Goal: Task Accomplishment & Management: Manage account settings

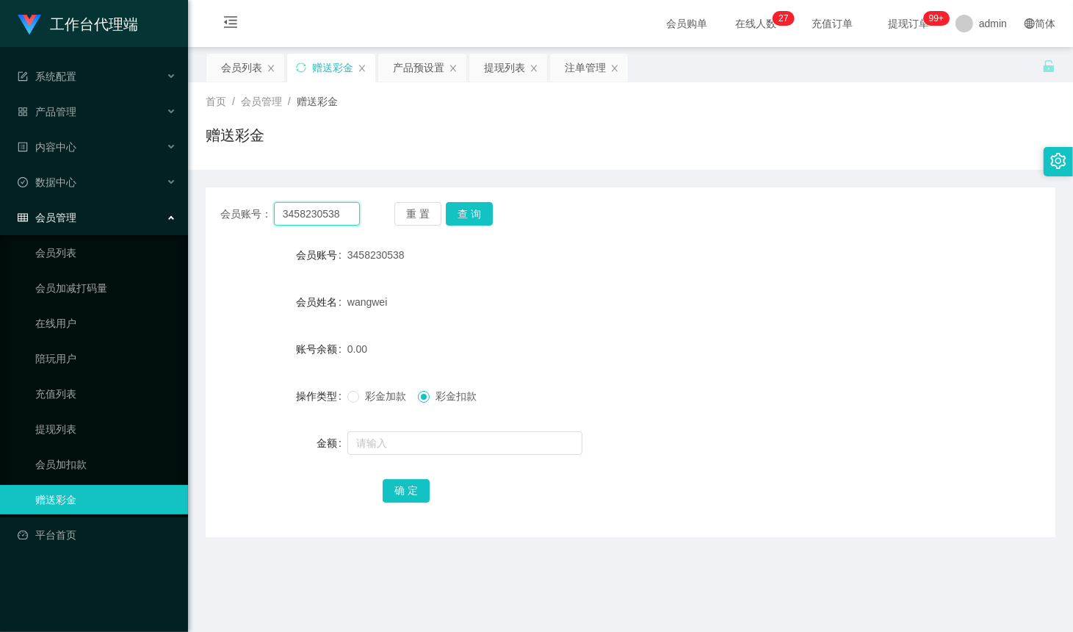
click at [336, 215] on input "3458230538" at bounding box center [317, 214] width 86 height 24
paste input "wisewinner2025"
type input "wisewinner2025"
click at [482, 215] on button "查 询" at bounding box center [469, 214] width 47 height 24
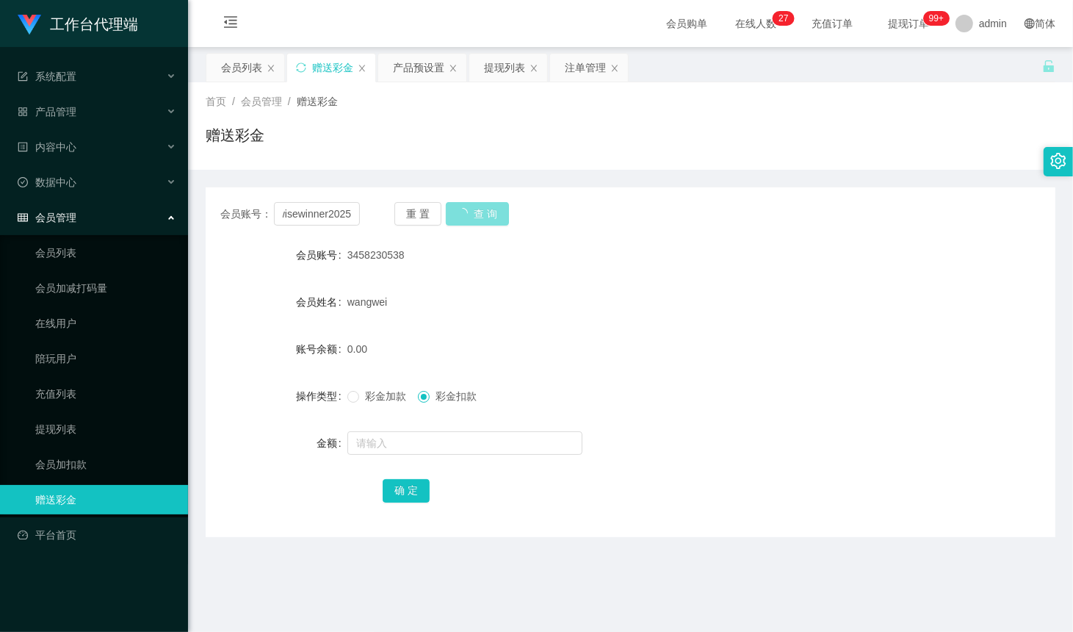
scroll to position [0, 0]
click at [416, 70] on div "产品预设置" at bounding box center [418, 68] width 51 height 28
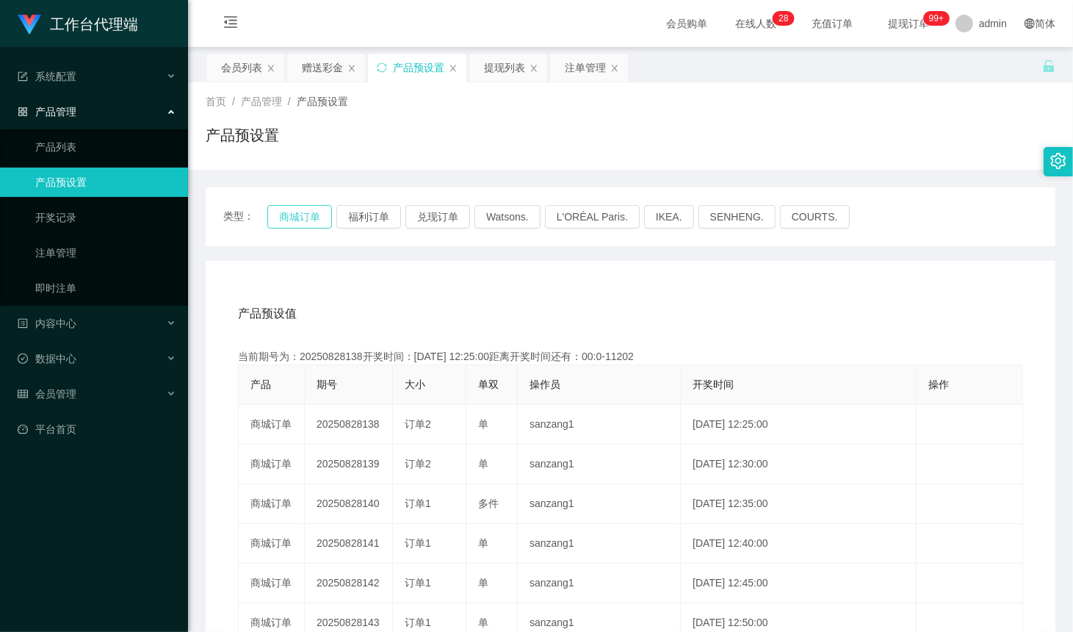
click at [303, 215] on button "商城订单" at bounding box center [299, 217] width 65 height 24
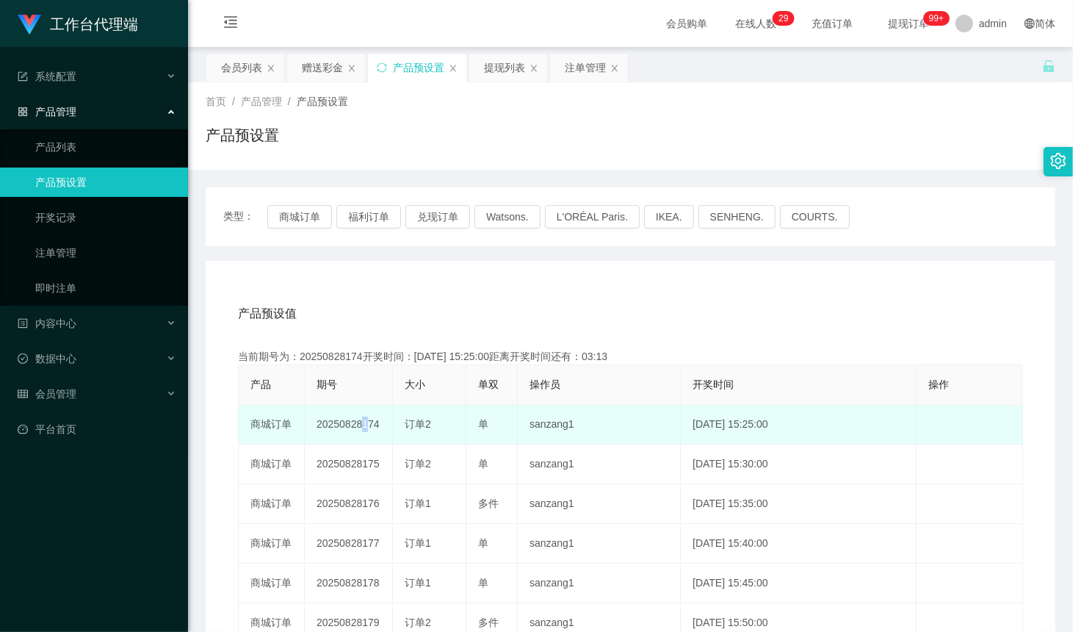
click at [358, 408] on td "20250828174" at bounding box center [349, 425] width 88 height 40
drag, startPoint x: 378, startPoint y: 422, endPoint x: 364, endPoint y: 420, distance: 14.9
click at [364, 420] on td "20250828174" at bounding box center [349, 425] width 88 height 40
copy td "174"
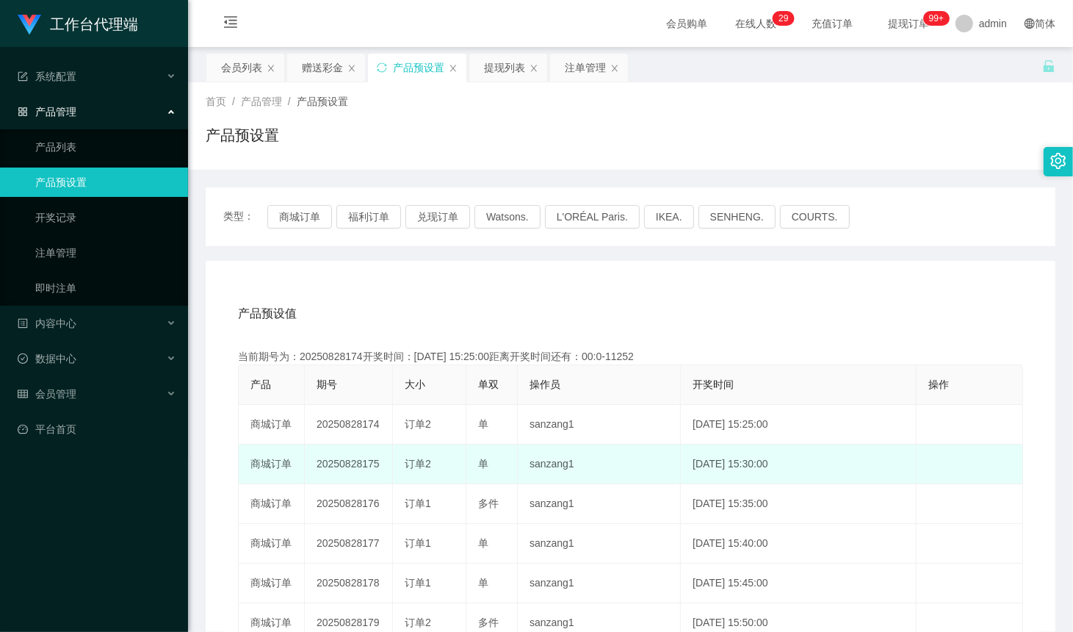
click at [357, 450] on td "20250828175" at bounding box center [349, 464] width 88 height 40
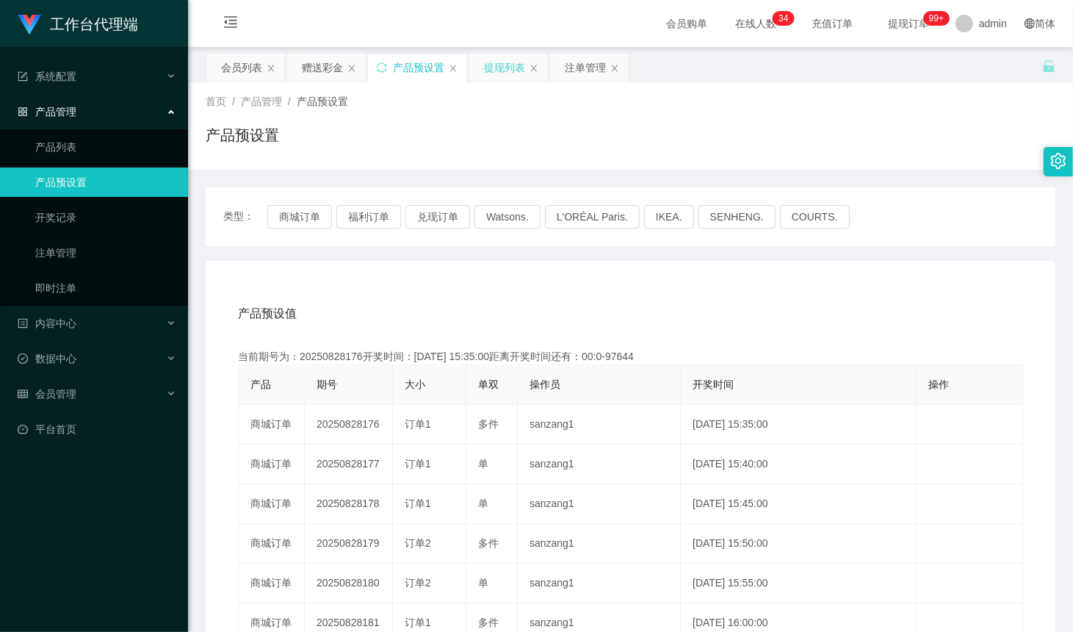
drag, startPoint x: 513, startPoint y: 64, endPoint x: 518, endPoint y: 71, distance: 9.0
click at [513, 64] on div "提现列表" at bounding box center [504, 68] width 41 height 28
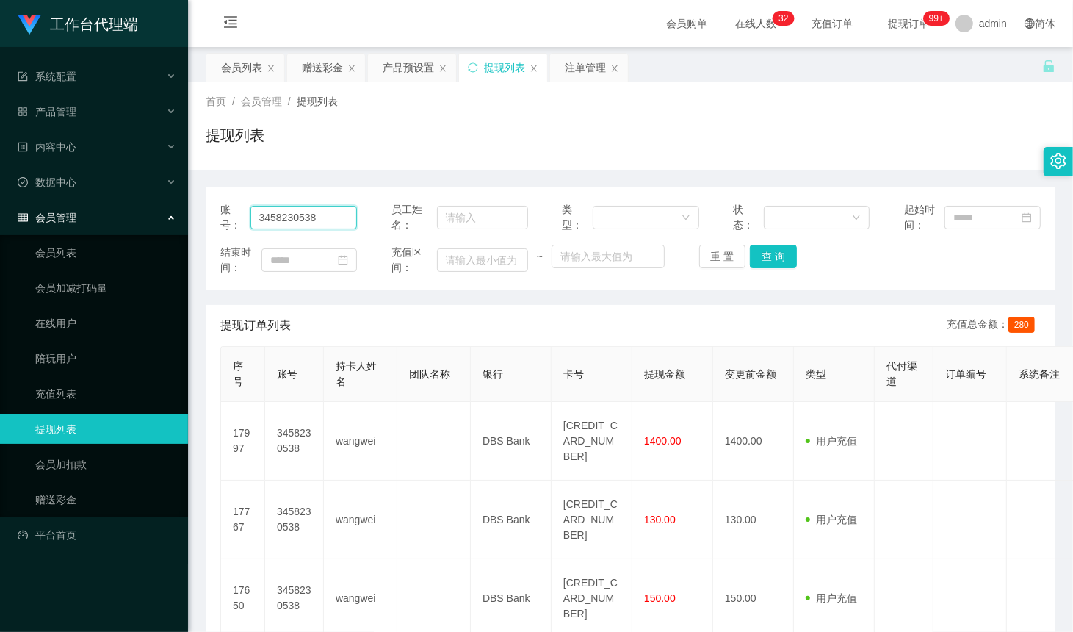
click at [310, 219] on input "3458230538" at bounding box center [304, 218] width 107 height 24
paste input "wisewinner2025"
drag, startPoint x: 760, startPoint y: 259, endPoint x: 942, endPoint y: 30, distance: 292.3
click at [760, 259] on button "查 询" at bounding box center [773, 257] width 47 height 24
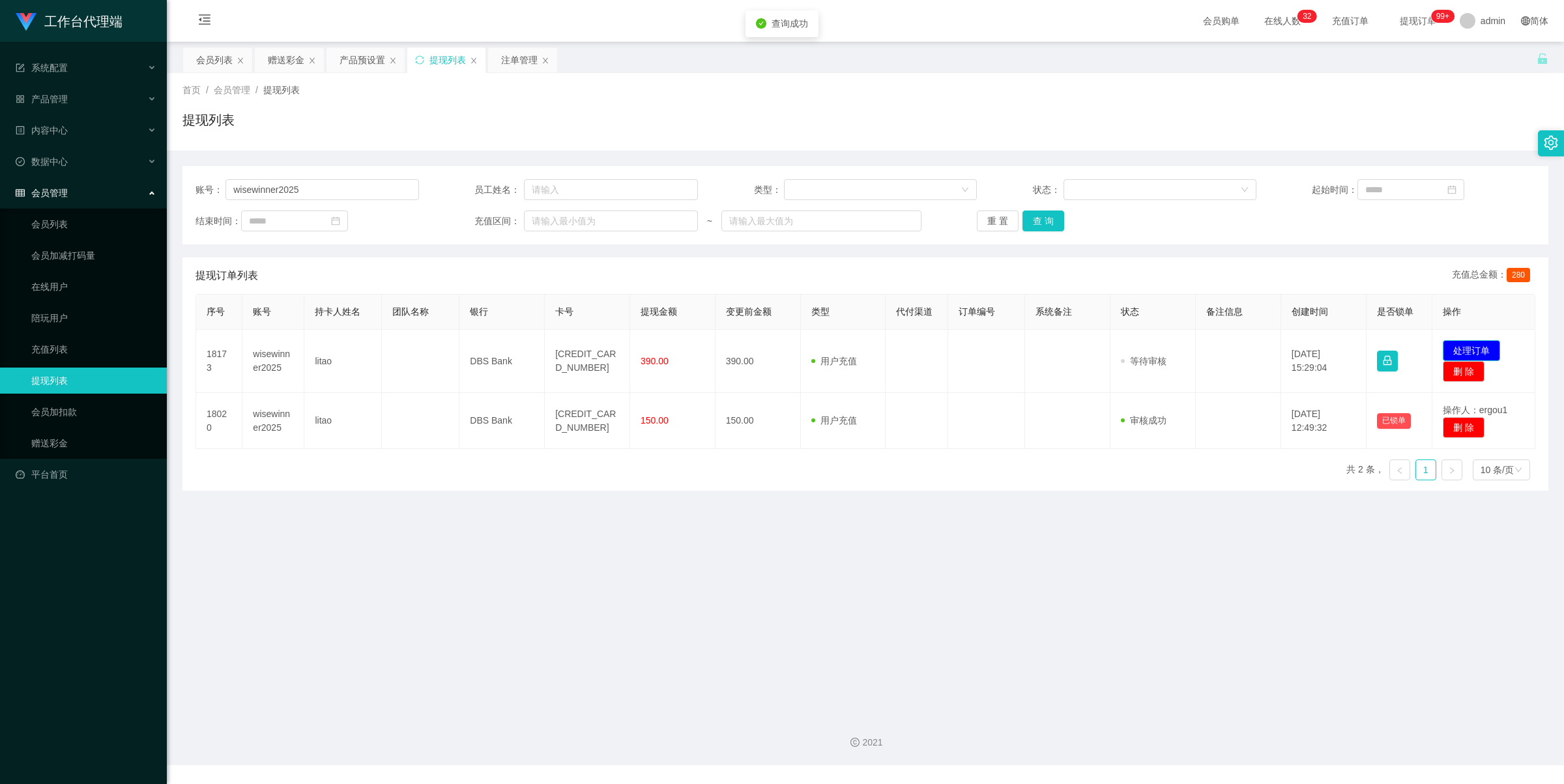
click at [952, 346] on button "处理订单" at bounding box center [1471, 350] width 58 height 21
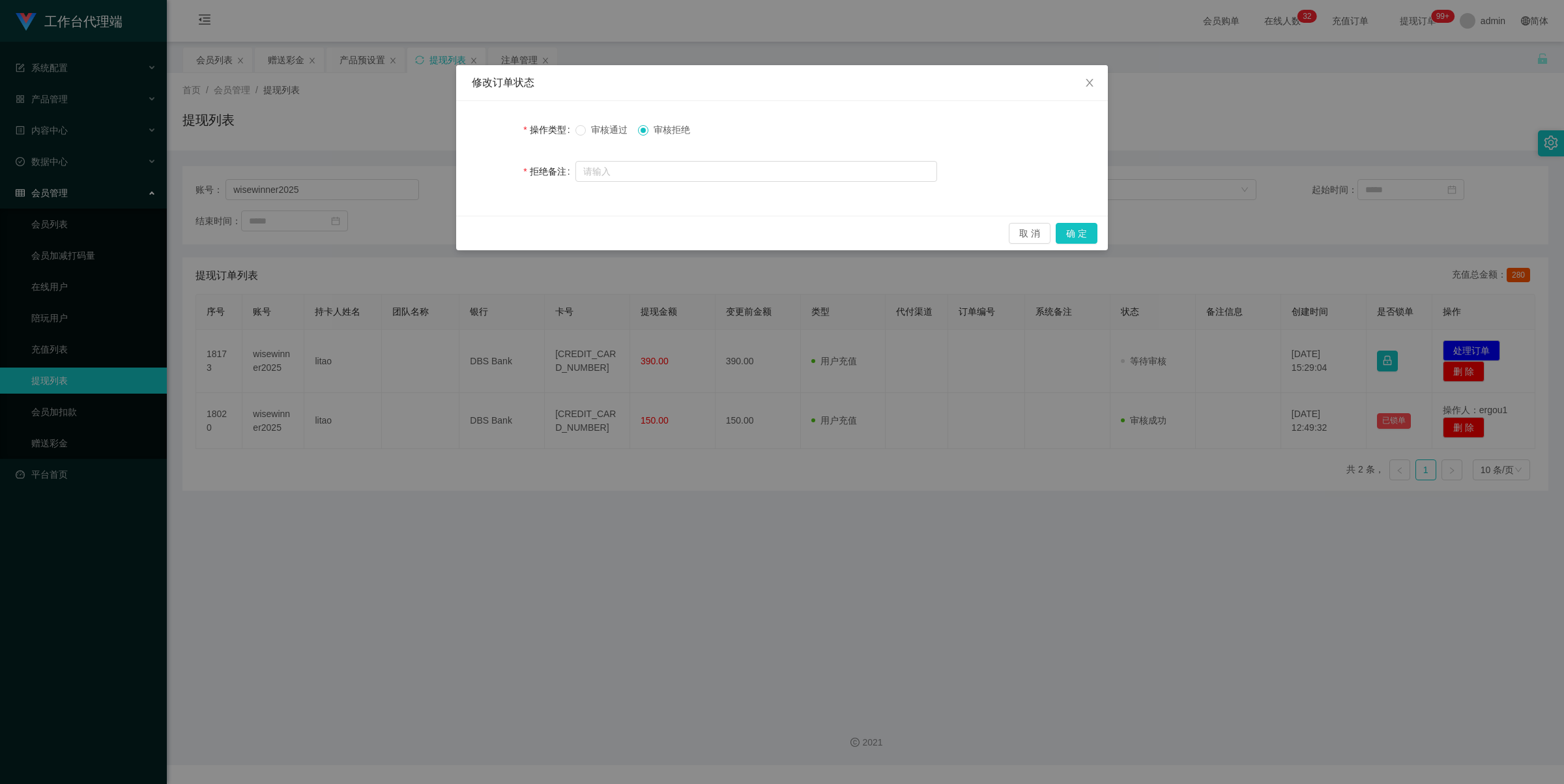
click at [600, 129] on span "审核通过" at bounding box center [609, 129] width 47 height 11
click at [952, 232] on button "确 定" at bounding box center [1076, 233] width 42 height 21
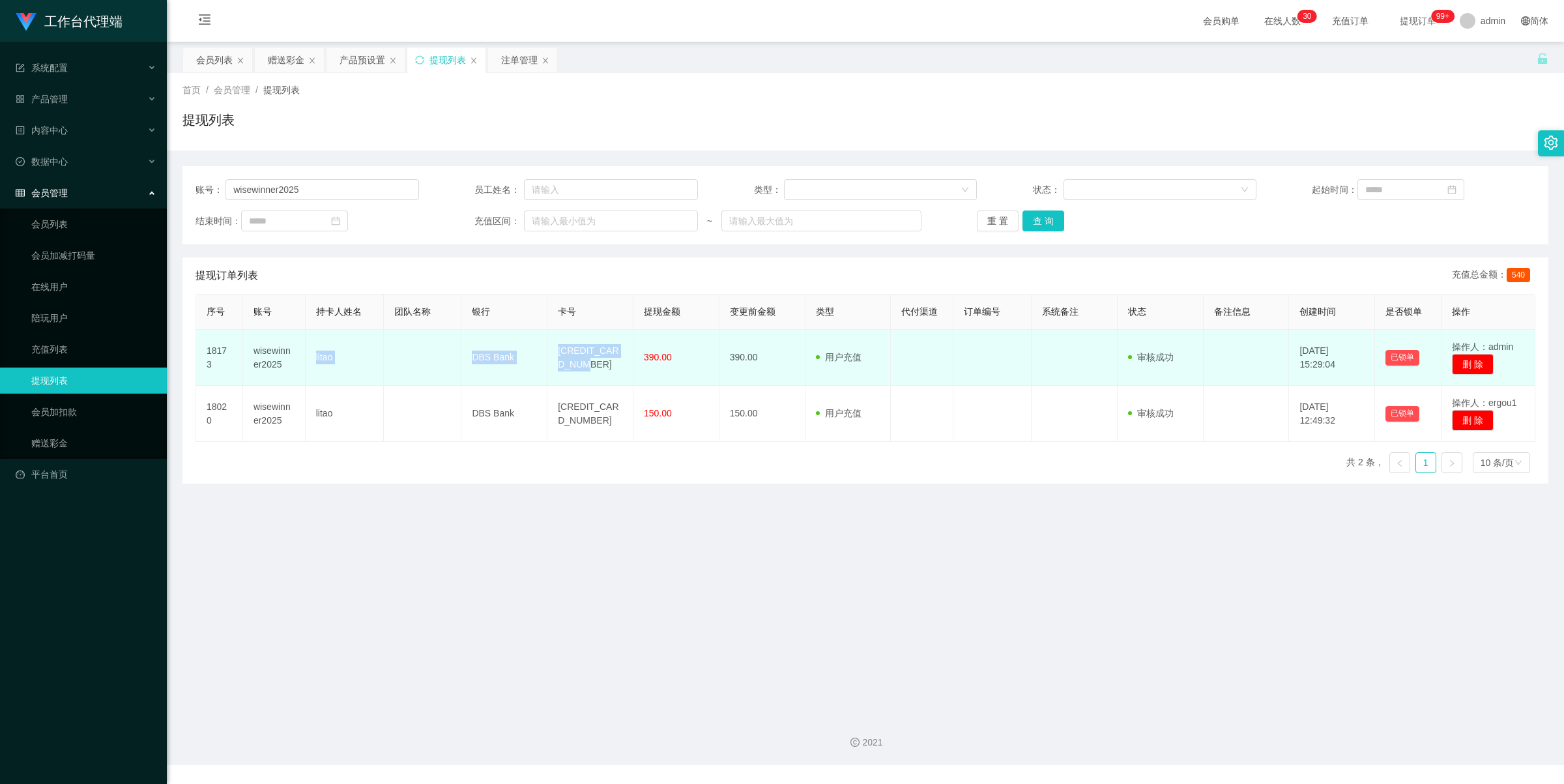
drag, startPoint x: 601, startPoint y: 368, endPoint x: 310, endPoint y: 349, distance: 291.6
click at [310, 349] on tr "18173 wisewinner2025 litao DBS Bank 4628450072775944 390.00 390.00 用户充值 人工扣款 审核…" at bounding box center [866, 357] width 1340 height 56
copy tr "litao DBS Bank [CREDIT_CARD_NUMBER]"
click at [603, 357] on td "[CREDIT_CARD_NUMBER]" at bounding box center [590, 357] width 86 height 56
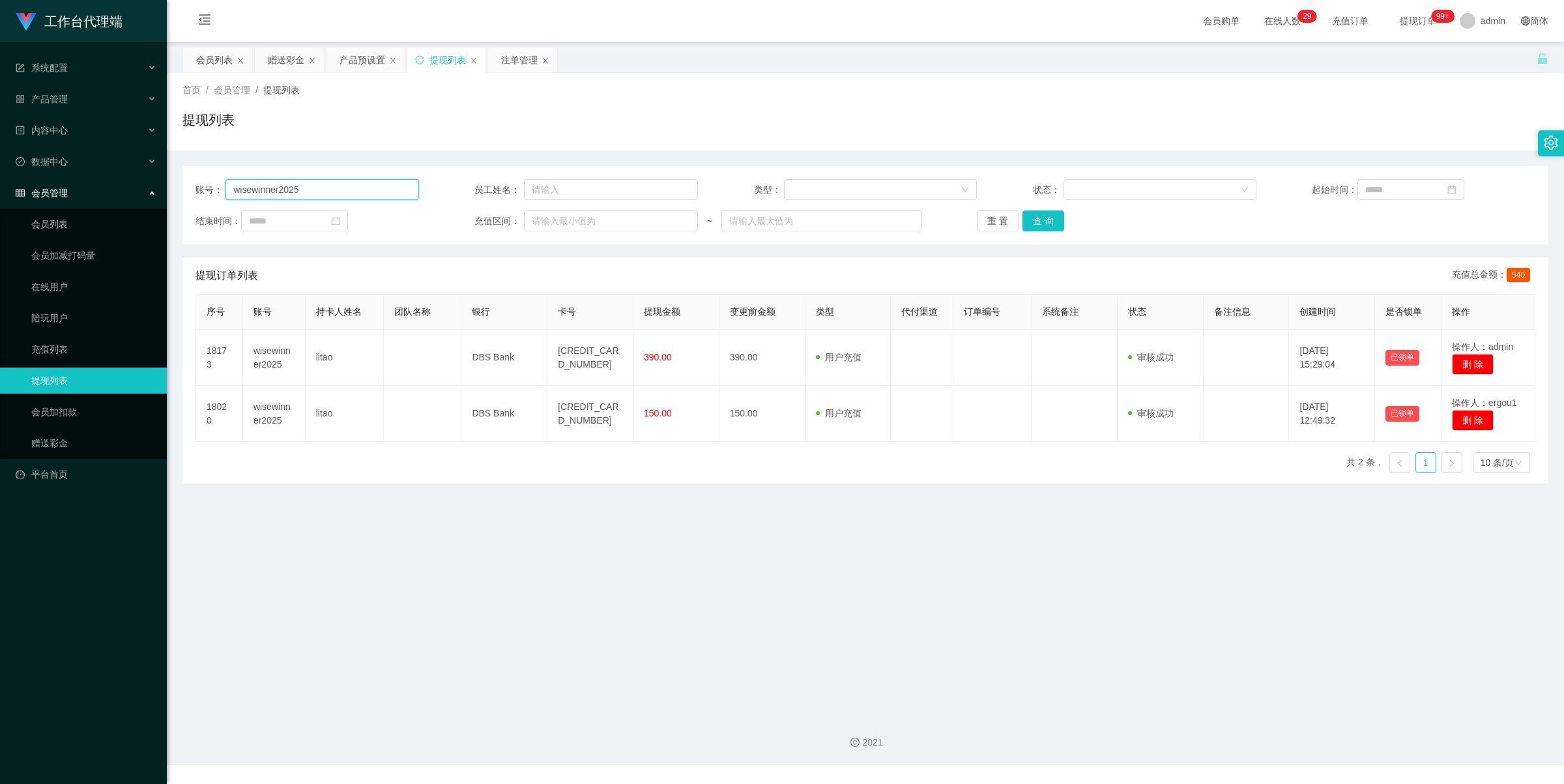
click at [348, 184] on input "wisewinner2025" at bounding box center [321, 190] width 193 height 21
paste input "Kururu"
type input "Kururu"
click at [280, 65] on div "赠送彩金" at bounding box center [286, 60] width 36 height 25
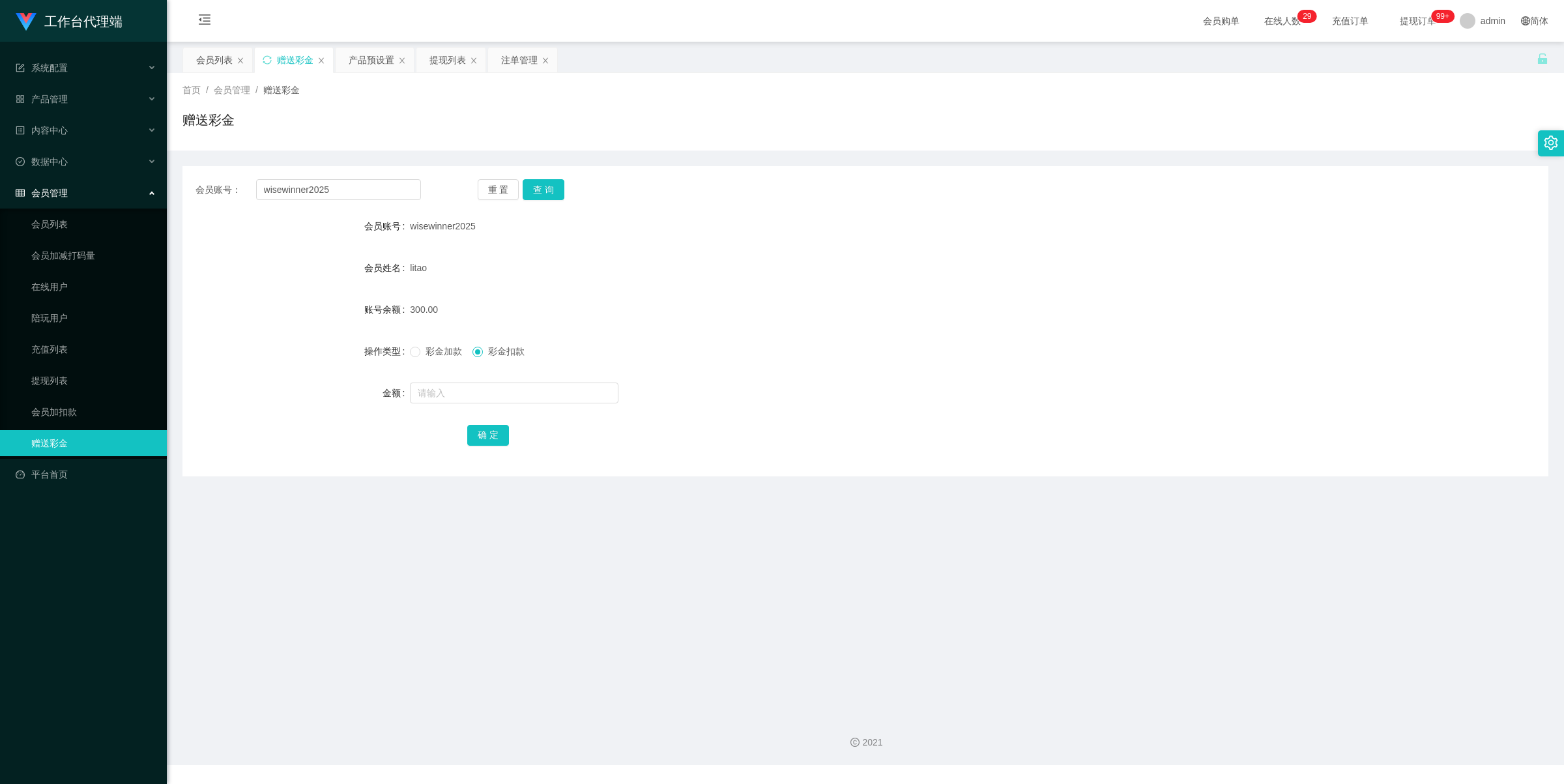
click at [365, 202] on div "会员账号： wisewinner2025 重 置 查 询 会员账号 wisewinner2025 会员姓名 litao 账号余额 300.00 操作类型 彩金…" at bounding box center [866, 321] width 1366 height 310
drag, startPoint x: 377, startPoint y: 190, endPoint x: 431, endPoint y: 194, distance: 54.1
click at [370, 192] on input "wisewinner2025" at bounding box center [339, 190] width 165 height 21
paste input "Kururu"
click at [545, 190] on button "查 询" at bounding box center [543, 190] width 42 height 21
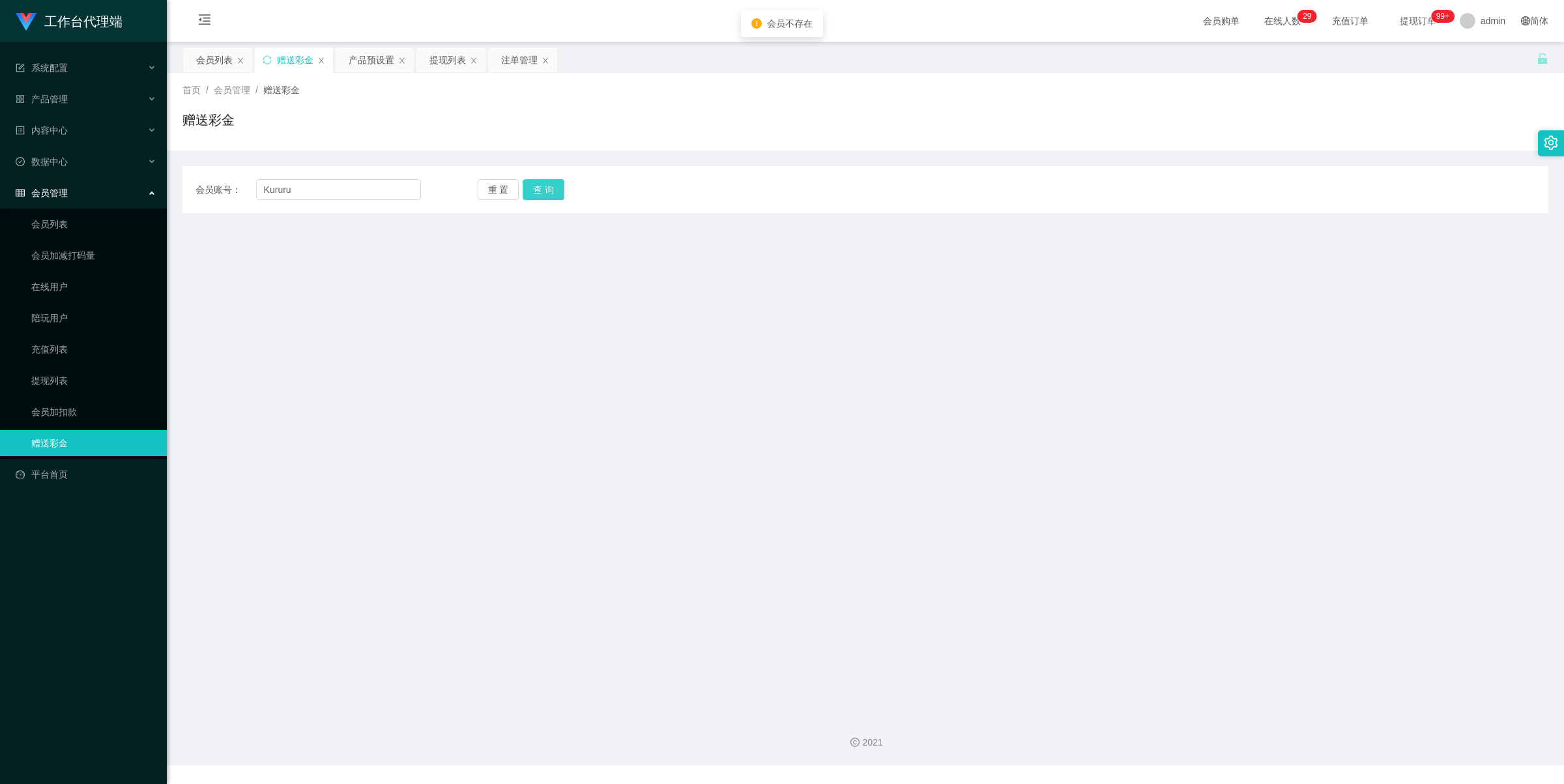
click at [548, 192] on button "查 询" at bounding box center [543, 190] width 42 height 21
click at [404, 189] on input "Kururu" at bounding box center [339, 190] width 165 height 21
paste input "n"
type input "Kurunu"
click at [551, 186] on button "查 询" at bounding box center [543, 190] width 42 height 21
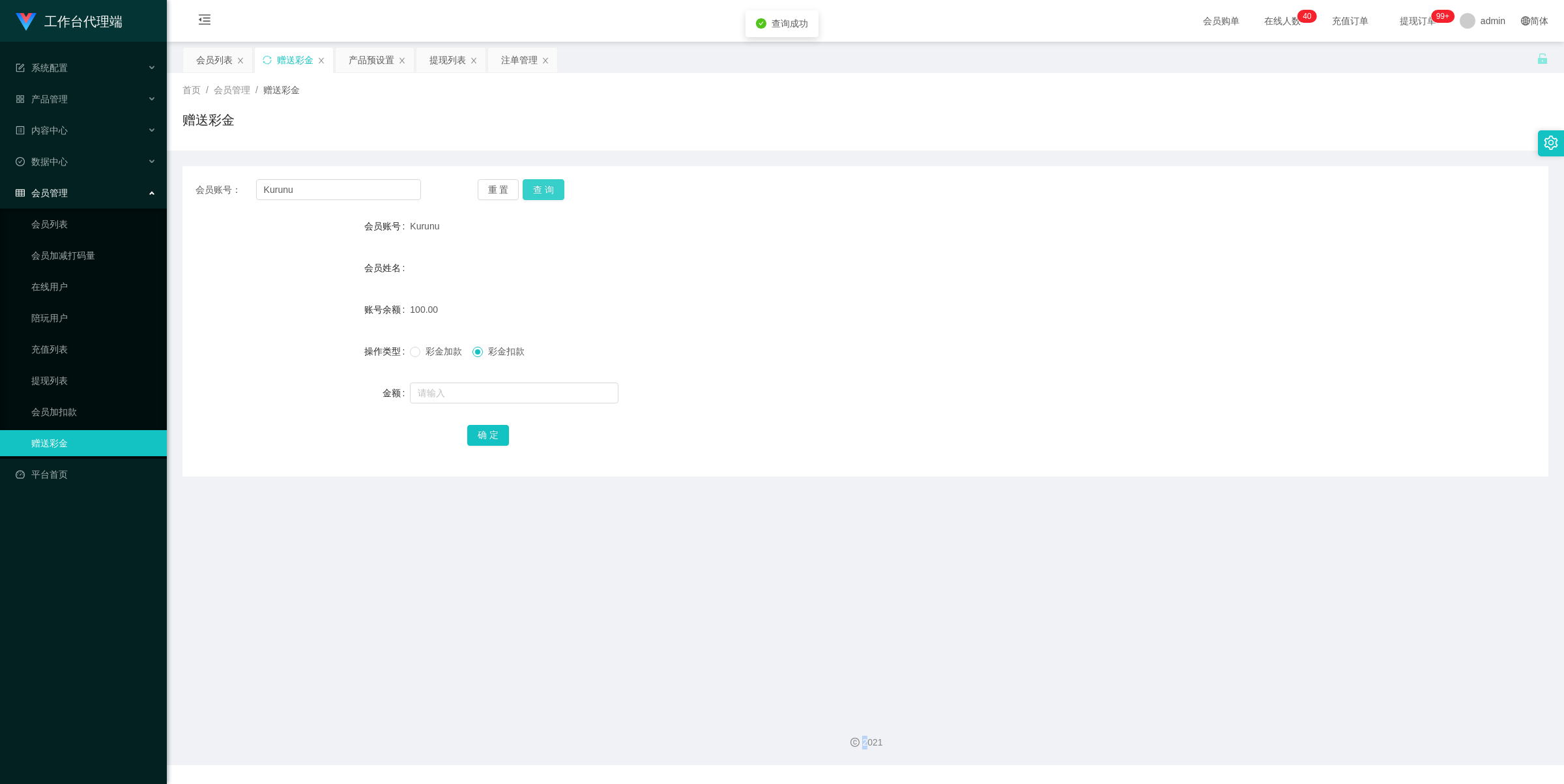
click at [551, 186] on div "重 置 查 询" at bounding box center [590, 190] width 225 height 21
click at [370, 69] on div "产品预设置" at bounding box center [371, 60] width 45 height 25
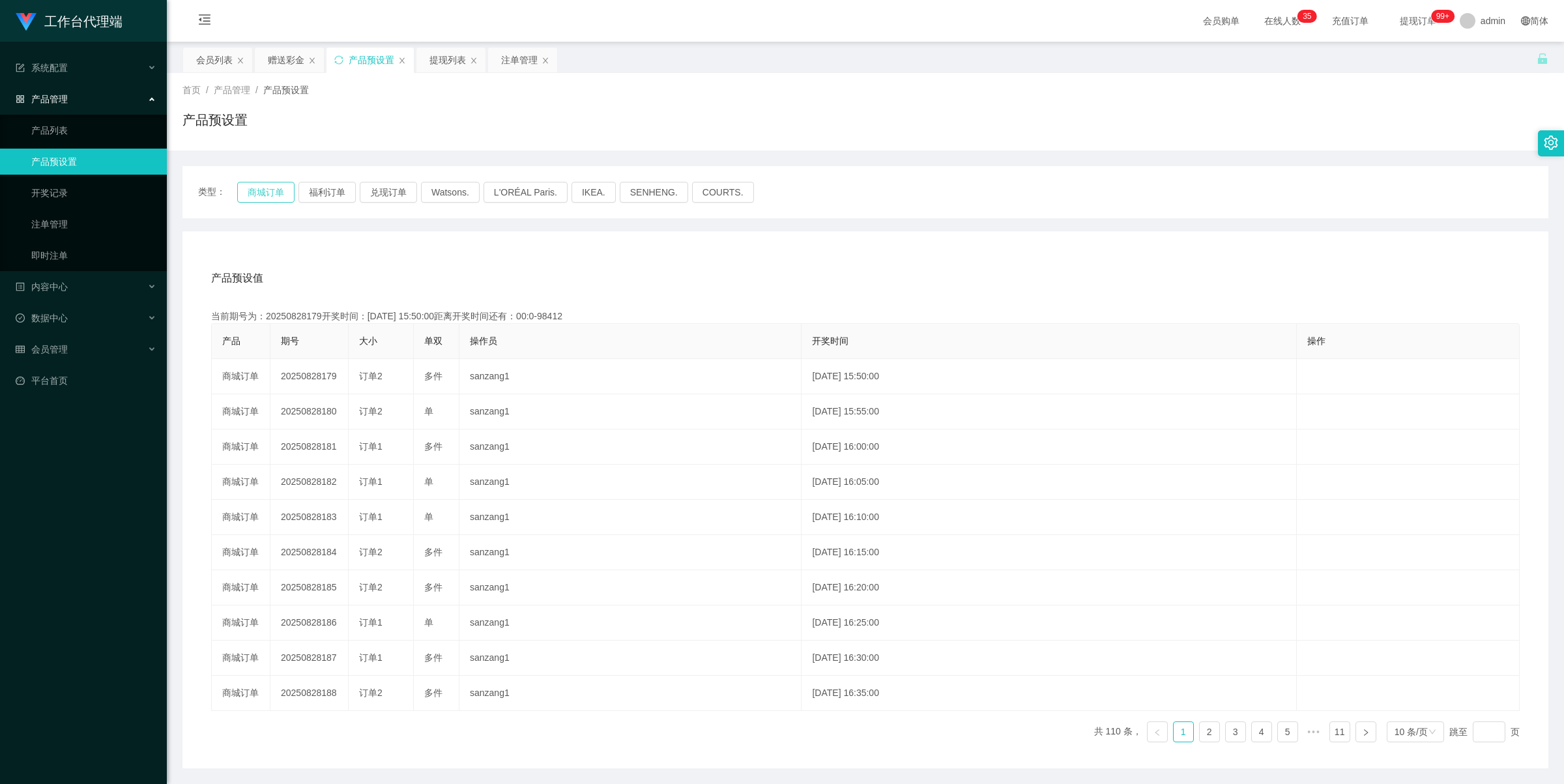
click at [290, 191] on button "商城订单" at bounding box center [265, 192] width 58 height 21
click at [438, 68] on div "提现列表" at bounding box center [447, 60] width 36 height 25
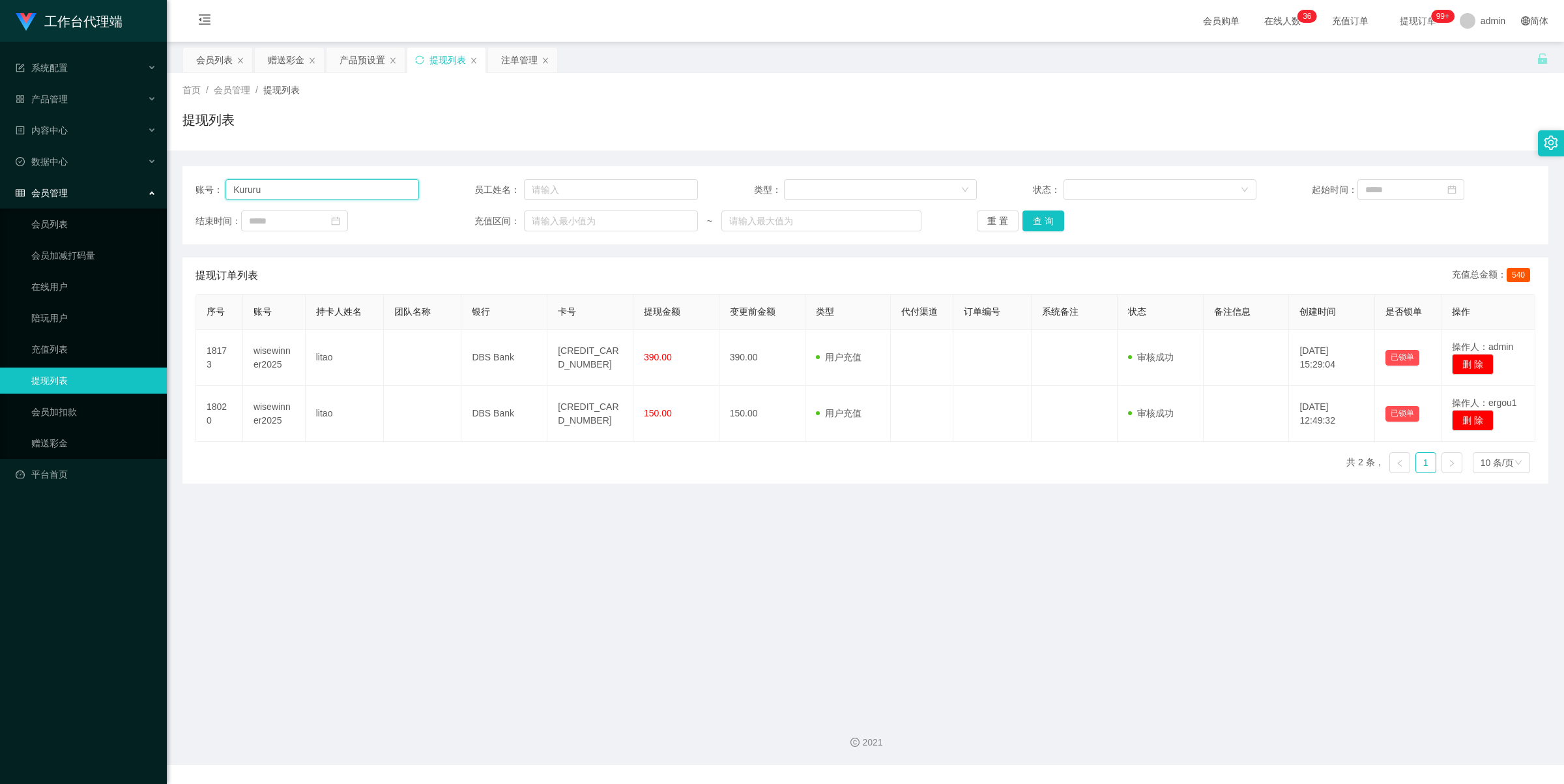
click at [333, 192] on input "Kururu" at bounding box center [321, 190] width 193 height 21
paste input "n"
type input "Kurunu"
click at [952, 223] on button "查 询" at bounding box center [1043, 221] width 42 height 21
click at [952, 223] on div "重 置 查 询" at bounding box center [1089, 221] width 224 height 21
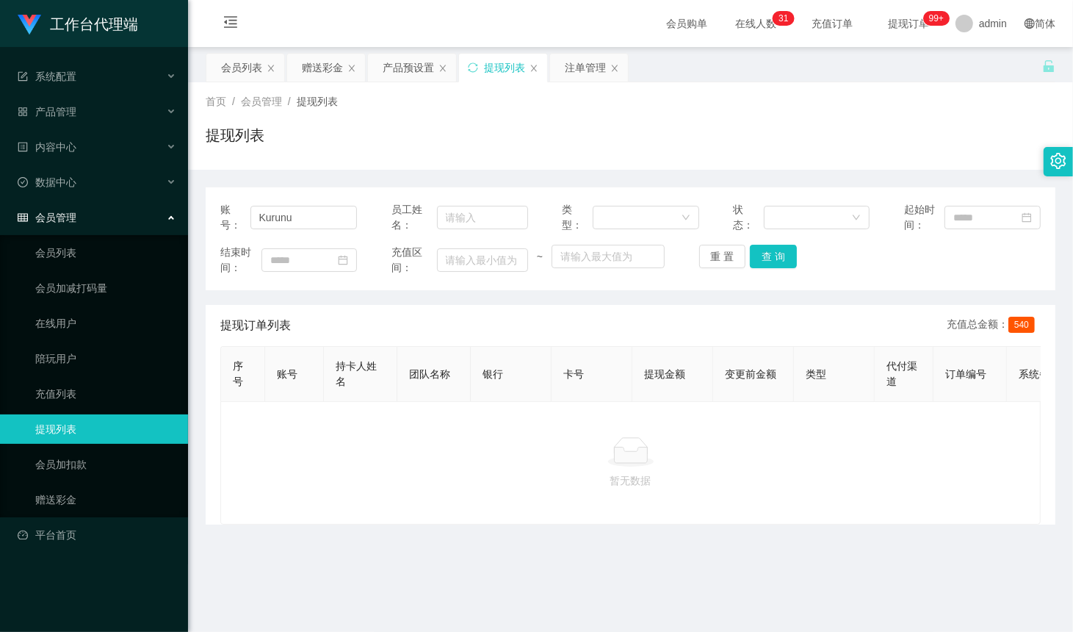
click at [821, 123] on div "首页 / 会员管理 / 提现列表 / 提现列表" at bounding box center [631, 126] width 850 height 64
click at [307, 215] on input "Kurunu" at bounding box center [304, 218] width 107 height 24
click at [773, 257] on button "查 询" at bounding box center [773, 257] width 47 height 24
click at [773, 257] on div "重 置 查 询" at bounding box center [767, 257] width 137 height 24
click at [773, 257] on button "查 询" at bounding box center [781, 257] width 63 height 24
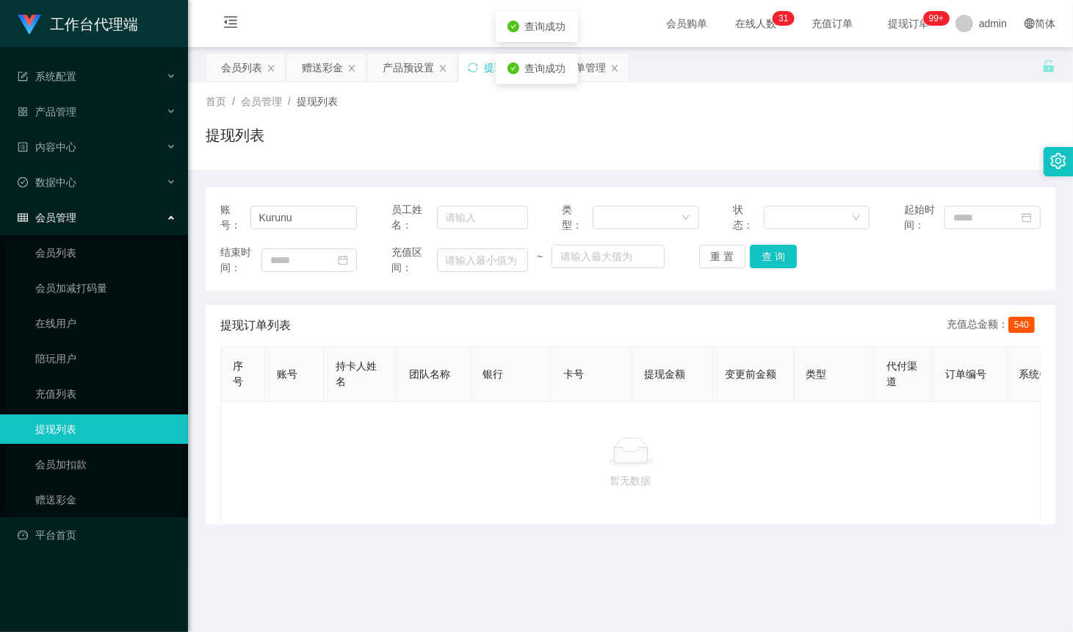
click at [570, 380] on span "卡号" at bounding box center [573, 374] width 21 height 12
drag, startPoint x: 537, startPoint y: 362, endPoint x: 519, endPoint y: 346, distance: 23.9
click at [537, 362] on th "银行" at bounding box center [511, 374] width 81 height 55
click at [320, 64] on div "赠送彩金" at bounding box center [322, 68] width 41 height 28
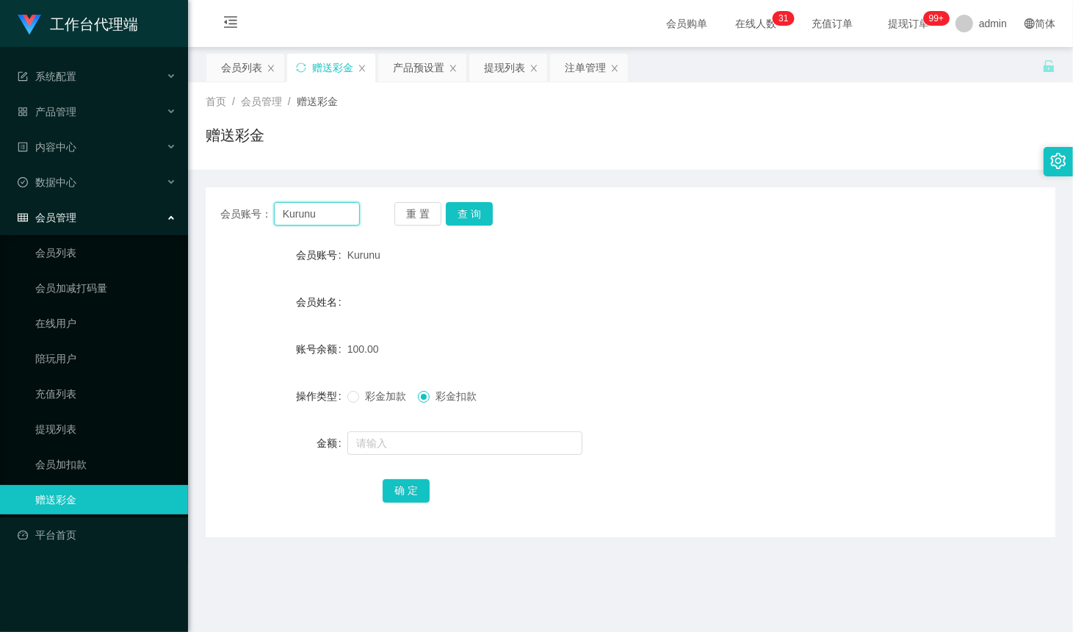
click at [332, 211] on input "Kurunu" at bounding box center [317, 214] width 86 height 24
click at [486, 219] on button "查 询" at bounding box center [469, 214] width 47 height 24
click at [486, 219] on button "查 询" at bounding box center [477, 214] width 63 height 24
click at [578, 67] on div "注单管理" at bounding box center [585, 68] width 41 height 28
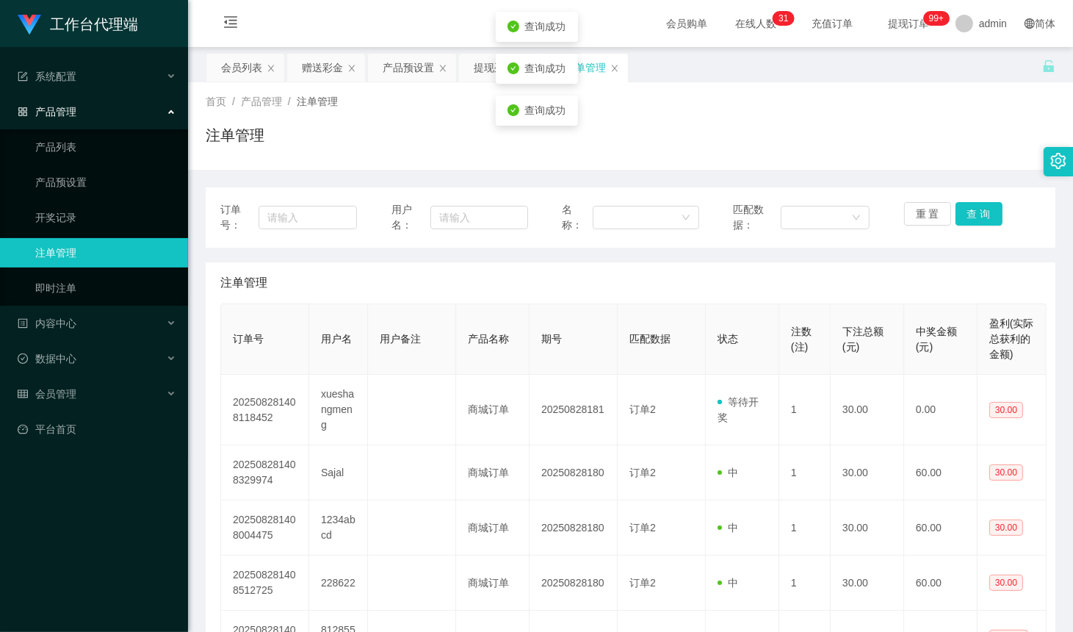
click at [492, 76] on div "提现列表" at bounding box center [494, 68] width 41 height 28
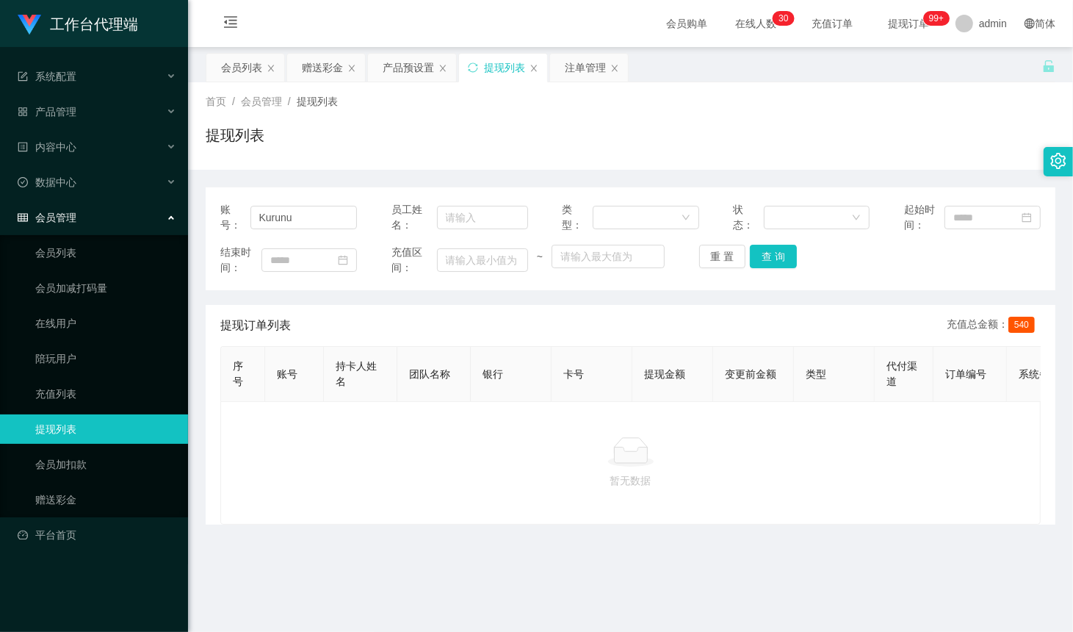
drag, startPoint x: 867, startPoint y: 137, endPoint x: 724, endPoint y: 148, distance: 143.7
click at [867, 137] on div "提现列表" at bounding box center [631, 141] width 850 height 34
click at [312, 220] on input "Kurunu" at bounding box center [304, 218] width 107 height 24
click at [309, 65] on div "赠送彩金" at bounding box center [322, 68] width 41 height 28
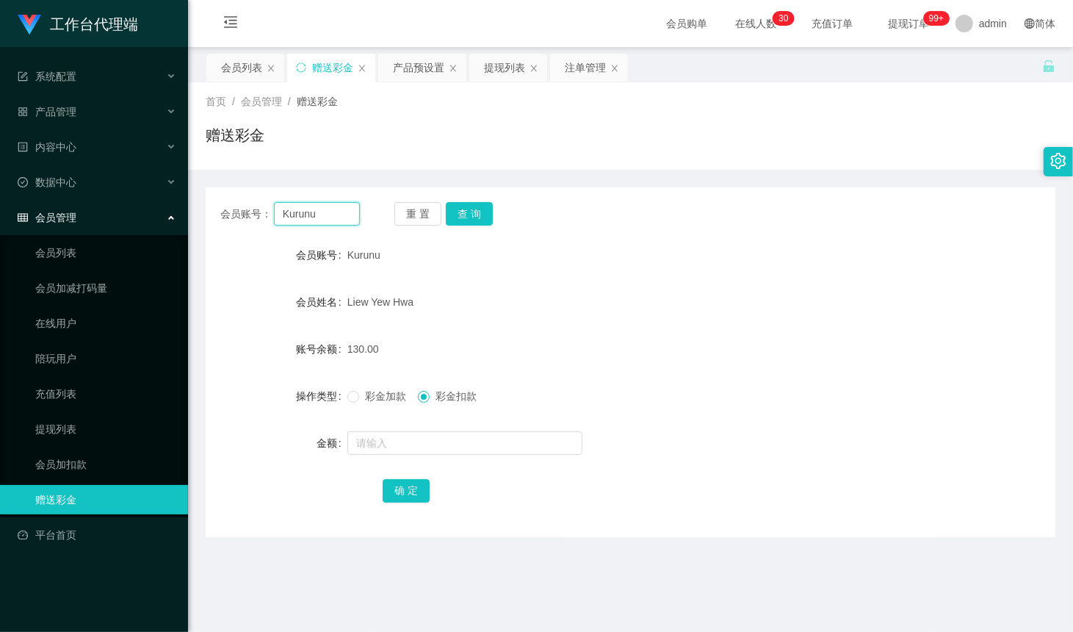
drag, startPoint x: 331, startPoint y: 221, endPoint x: 350, endPoint y: 223, distance: 19.2
click at [331, 221] on input "Kurunu" at bounding box center [317, 214] width 86 height 24
paste input "062380"
type input "062380"
click at [478, 218] on button "查 询" at bounding box center [469, 214] width 47 height 24
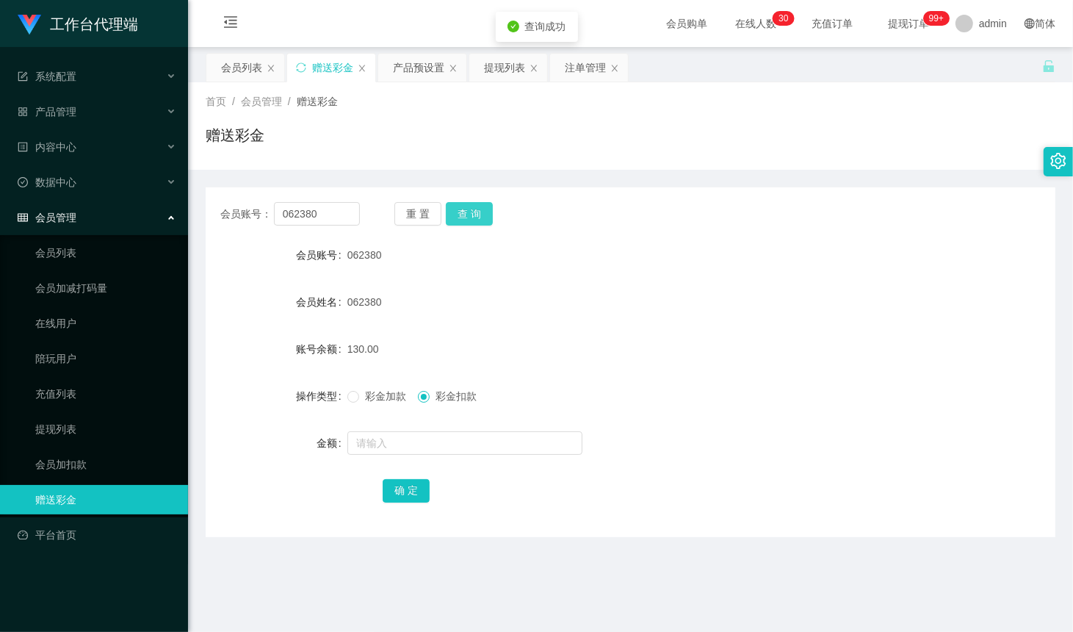
click at [477, 218] on button "查 询" at bounding box center [469, 214] width 47 height 24
click at [564, 129] on div "赠送彩金" at bounding box center [631, 141] width 850 height 34
click at [489, 75] on div "提现列表" at bounding box center [504, 68] width 41 height 28
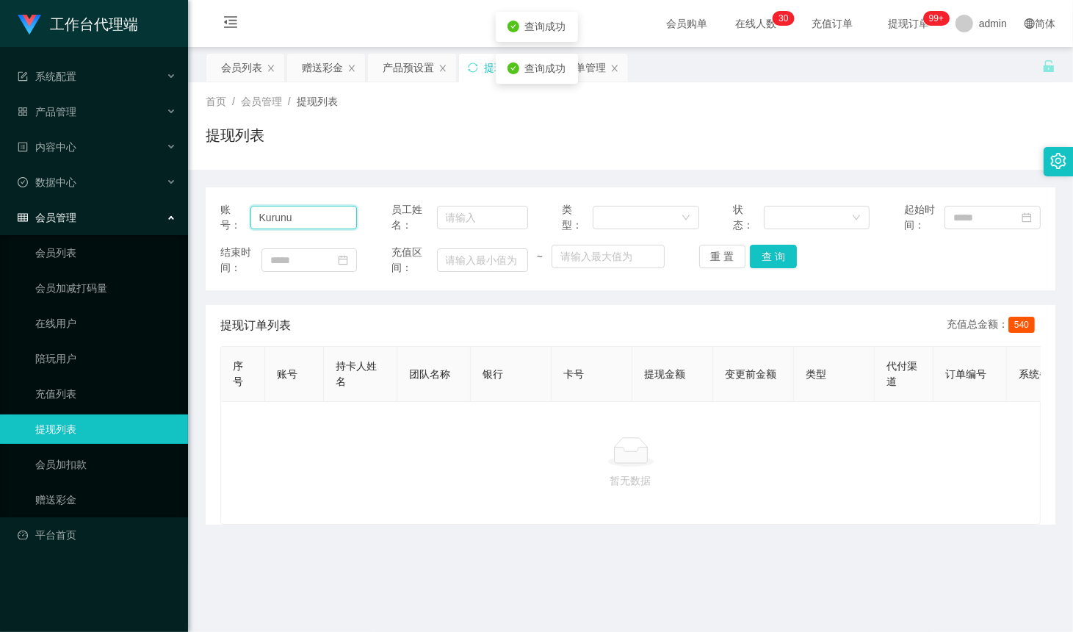
click at [340, 222] on input "Kurunu" at bounding box center [304, 218] width 107 height 24
paste input "062380"
type input "062380"
click at [762, 252] on button "查 询" at bounding box center [773, 257] width 47 height 24
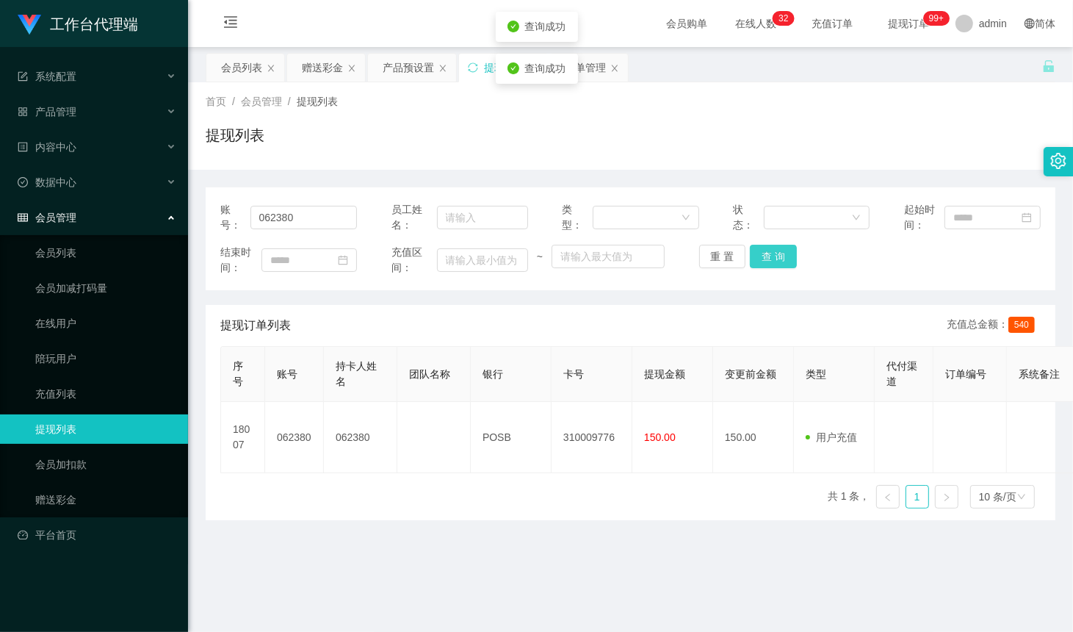
click at [762, 252] on button "查 询" at bounding box center [773, 257] width 47 height 24
drag, startPoint x: 508, startPoint y: 492, endPoint x: 464, endPoint y: 305, distance: 192.4
click at [508, 491] on div "序号 账号 持卡人姓名 团队名称 银行 卡号 提现金额 变更前金额 类型 代付渠道 订单编号 系统备注 状态 备注信息 创建时间 是否锁单 操作 18007 …" at bounding box center [630, 433] width 821 height 174
click at [310, 70] on div "赠送彩金" at bounding box center [322, 68] width 41 height 28
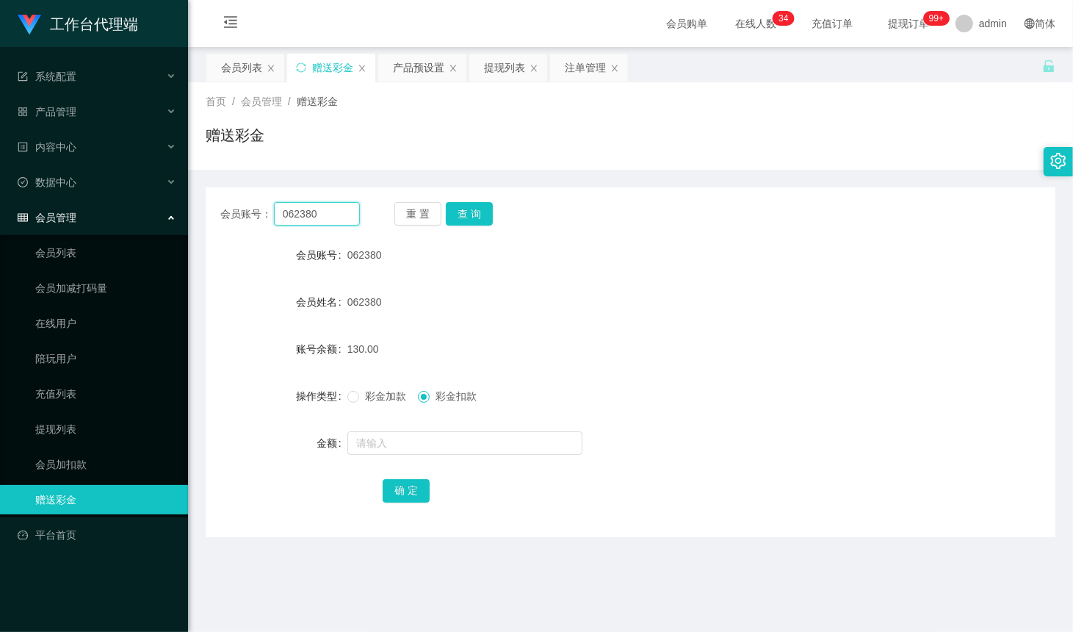
click at [339, 213] on input "062380" at bounding box center [317, 214] width 86 height 24
click at [485, 215] on button "查 询" at bounding box center [469, 214] width 47 height 24
click at [485, 215] on button "查 询" at bounding box center [477, 214] width 63 height 24
click at [322, 206] on input "062380" at bounding box center [317, 214] width 86 height 24
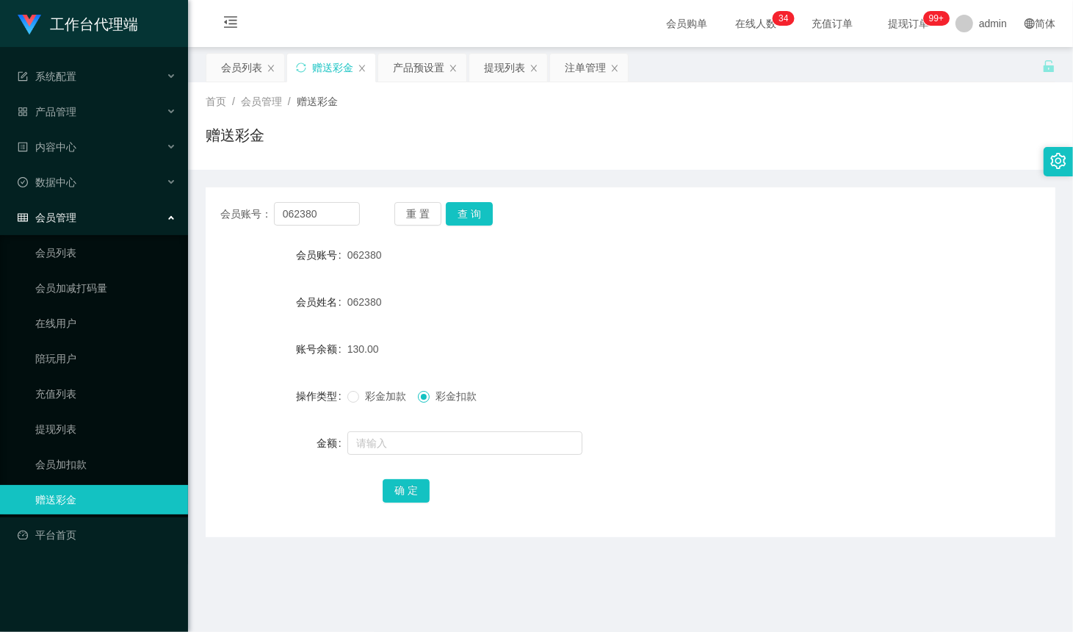
click at [869, 222] on div "会员账号： 062380 重 置 查 询" at bounding box center [631, 214] width 850 height 24
click at [329, 219] on input "062380" at bounding box center [317, 214] width 86 height 24
paste input "Kurunu"
type input "Kurunu"
click at [474, 211] on button "查 询" at bounding box center [469, 214] width 47 height 24
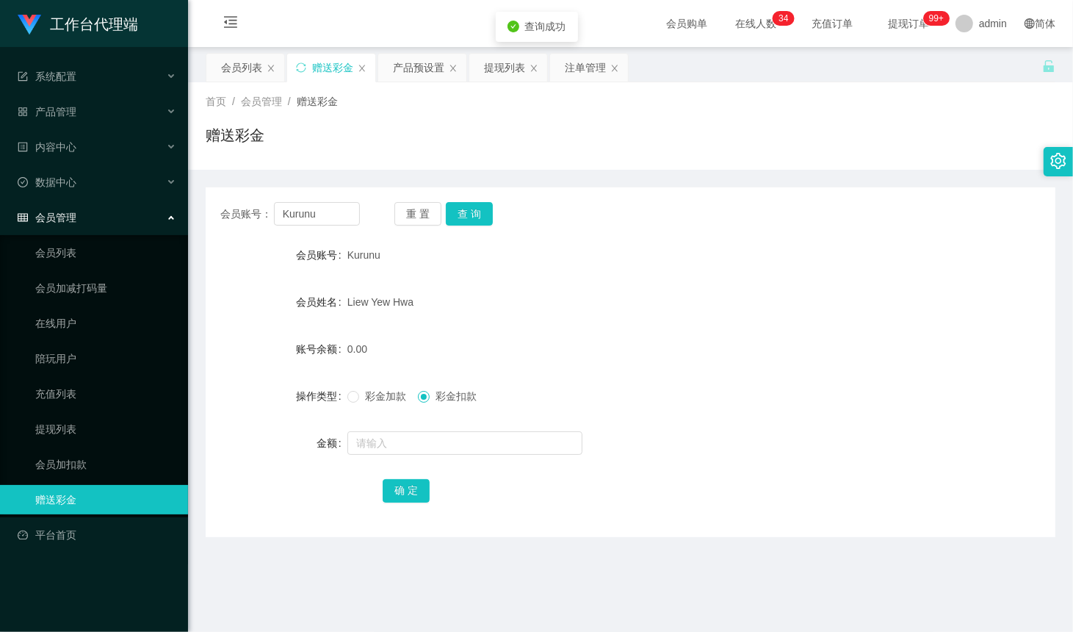
drag, startPoint x: 507, startPoint y: 70, endPoint x: 505, endPoint y: 88, distance: 18.4
click at [505, 68] on div "提现列表" at bounding box center [504, 68] width 41 height 28
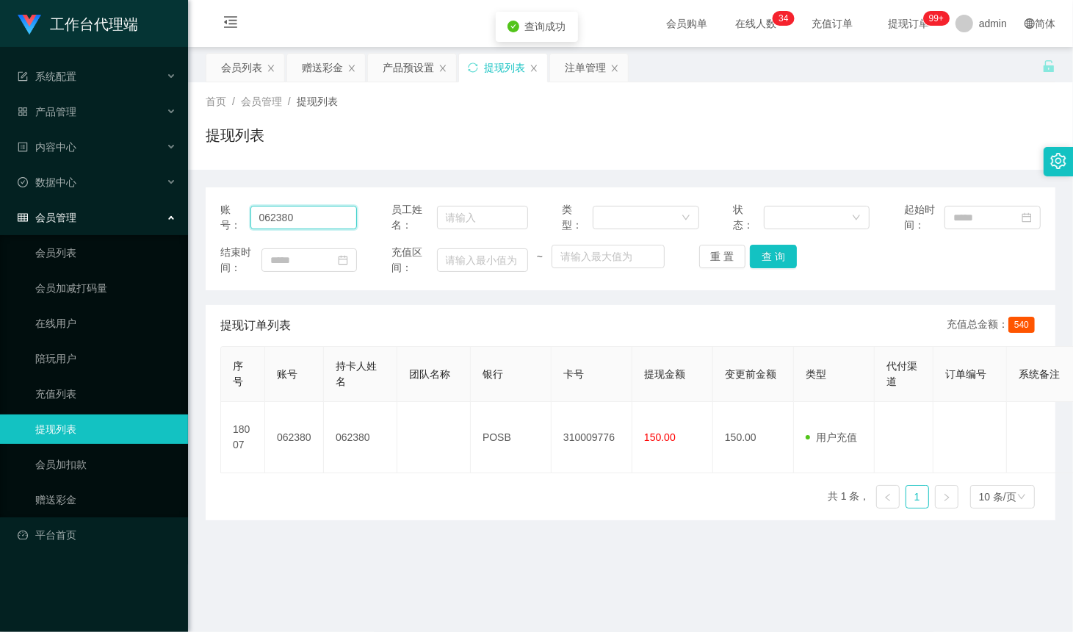
drag, startPoint x: 317, startPoint y: 222, endPoint x: 375, endPoint y: 239, distance: 60.7
click at [316, 222] on input "062380" at bounding box center [304, 218] width 107 height 24
paste input "Kurunu"
click at [764, 250] on button "查 询" at bounding box center [773, 257] width 47 height 24
click at [765, 250] on div "重 置 查 询" at bounding box center [767, 257] width 137 height 24
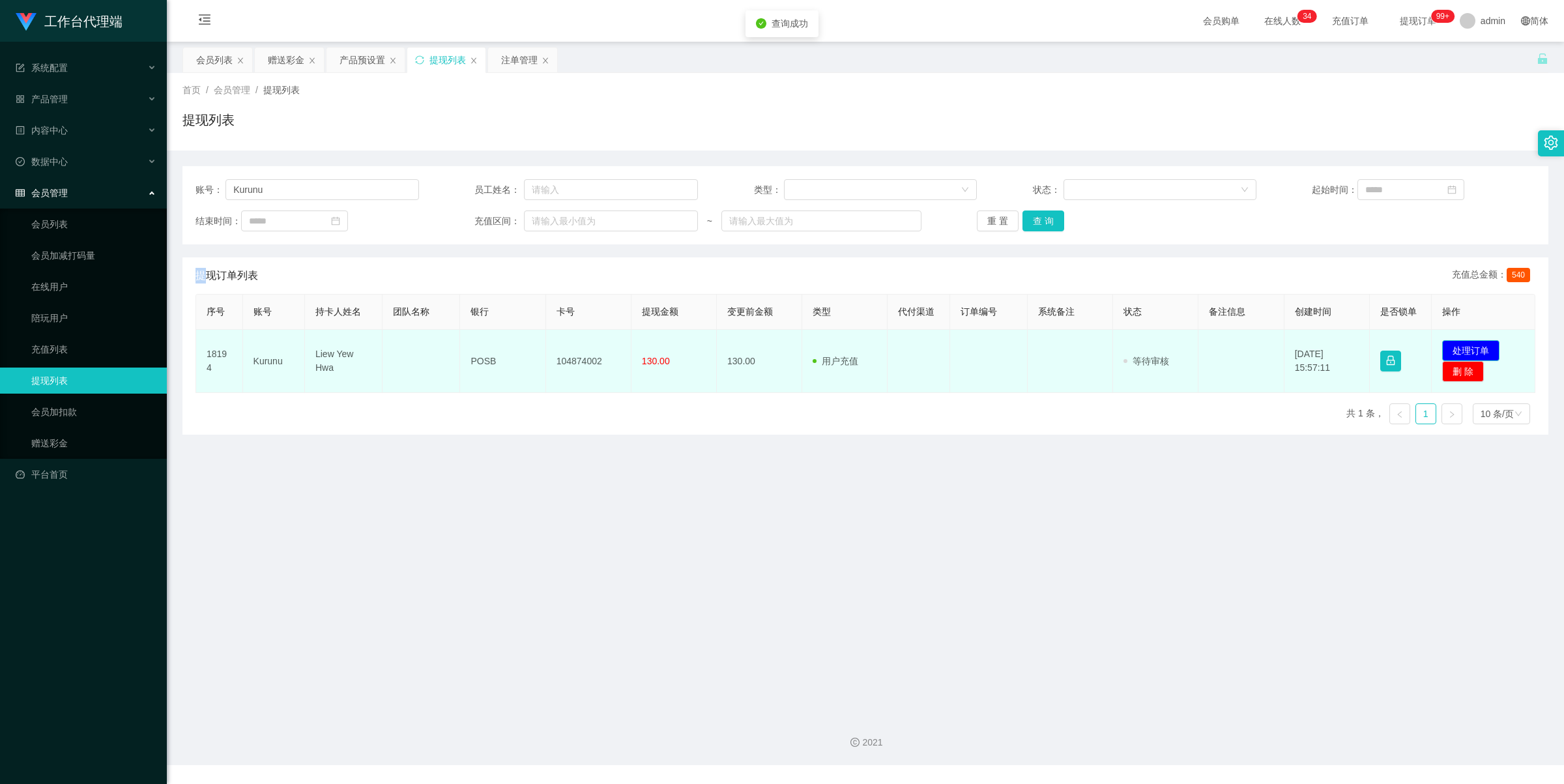
click at [952, 349] on button "处理订单" at bounding box center [1471, 350] width 58 height 21
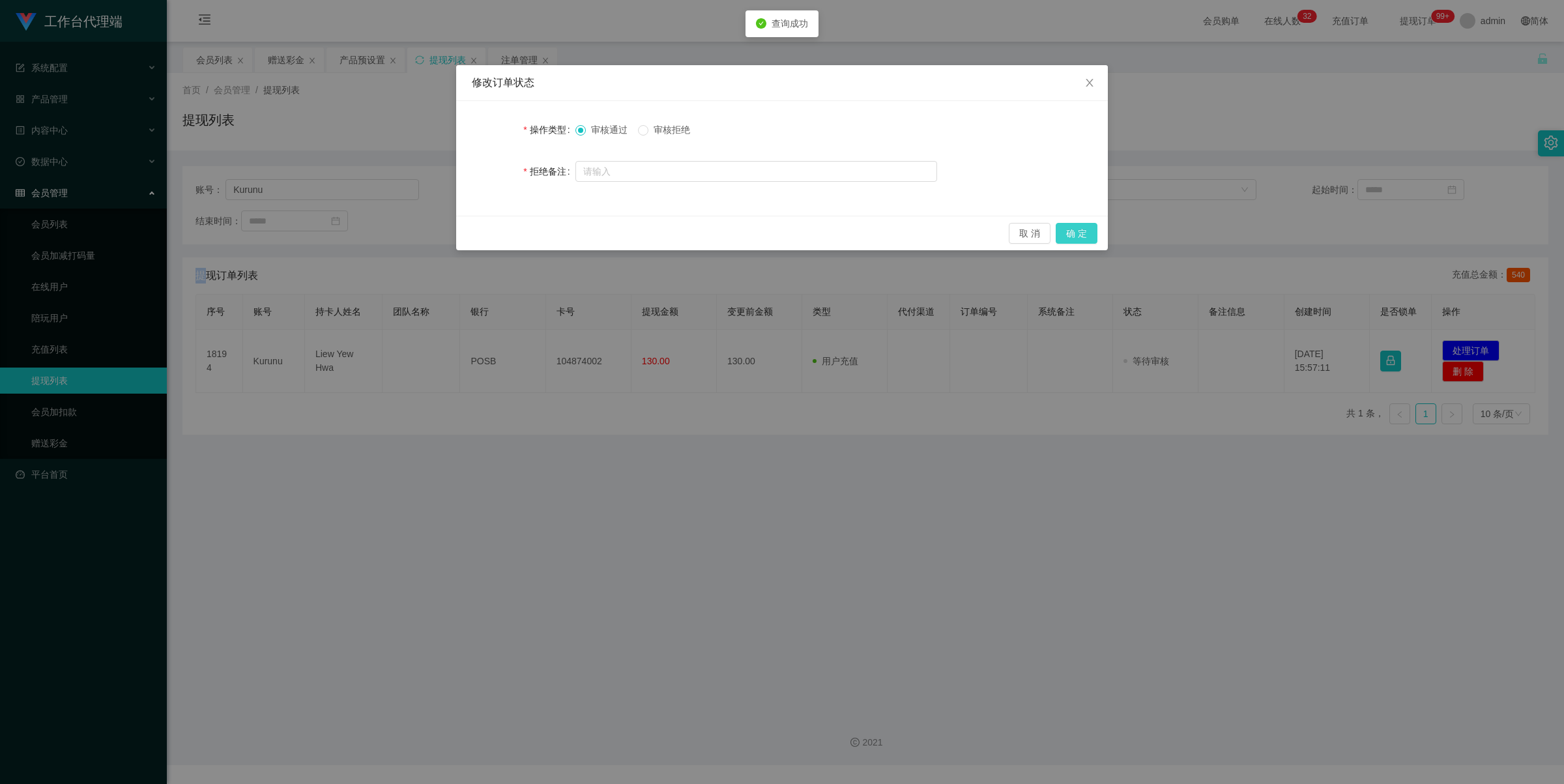
click at [952, 233] on button "确 定" at bounding box center [1076, 233] width 42 height 21
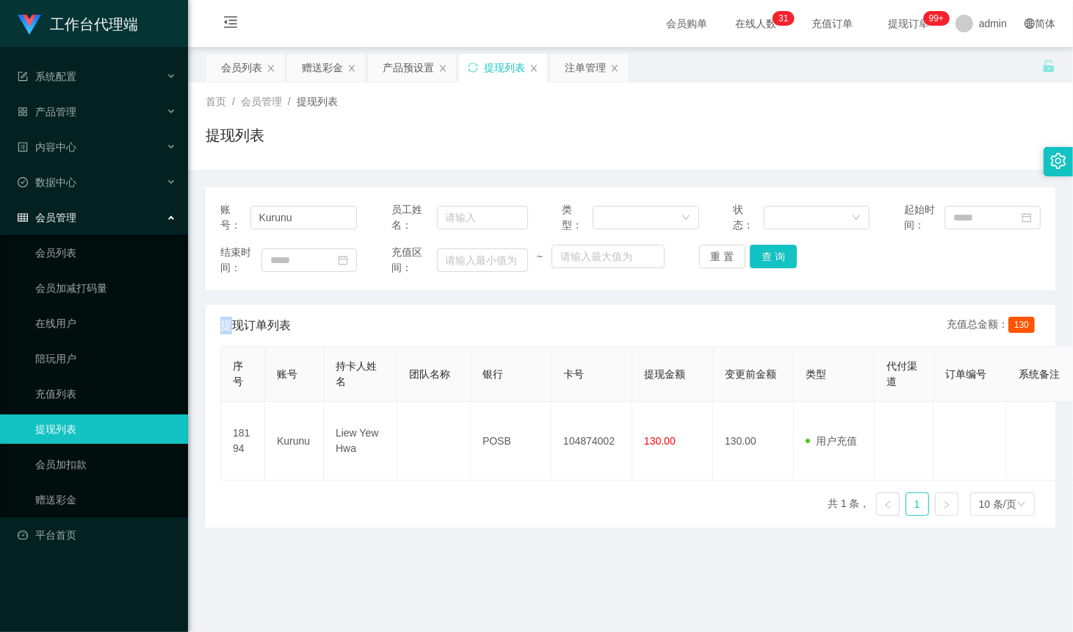
drag, startPoint x: 799, startPoint y: 173, endPoint x: 691, endPoint y: 191, distance: 110.1
click at [799, 173] on div "账号： Kurunu 员工姓名： 类型： 状态： 起始时间： 结束时间： 充值区间： ~ 重 置 查 询 提现订单列表 充值总金额： 130 序号 账号 持卡…" at bounding box center [631, 349] width 850 height 358
click at [353, 215] on input "Kurunu" at bounding box center [304, 218] width 107 height 24
paste input "062380"
type input "062380"
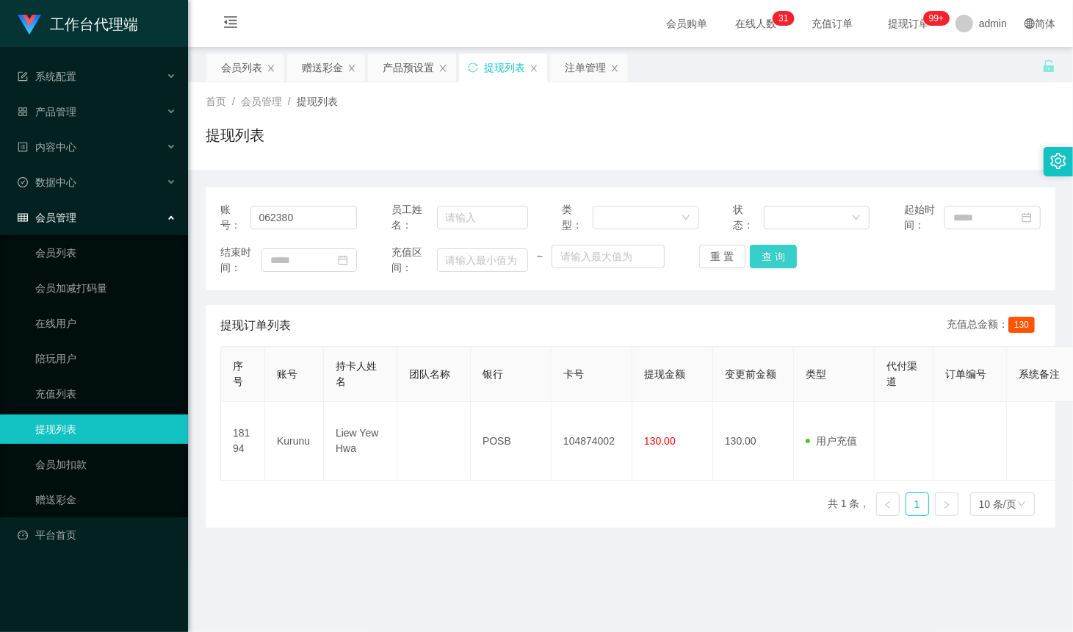
click at [763, 255] on button "查 询" at bounding box center [773, 257] width 47 height 24
click at [763, 254] on div "重 置 查 询" at bounding box center [767, 257] width 137 height 24
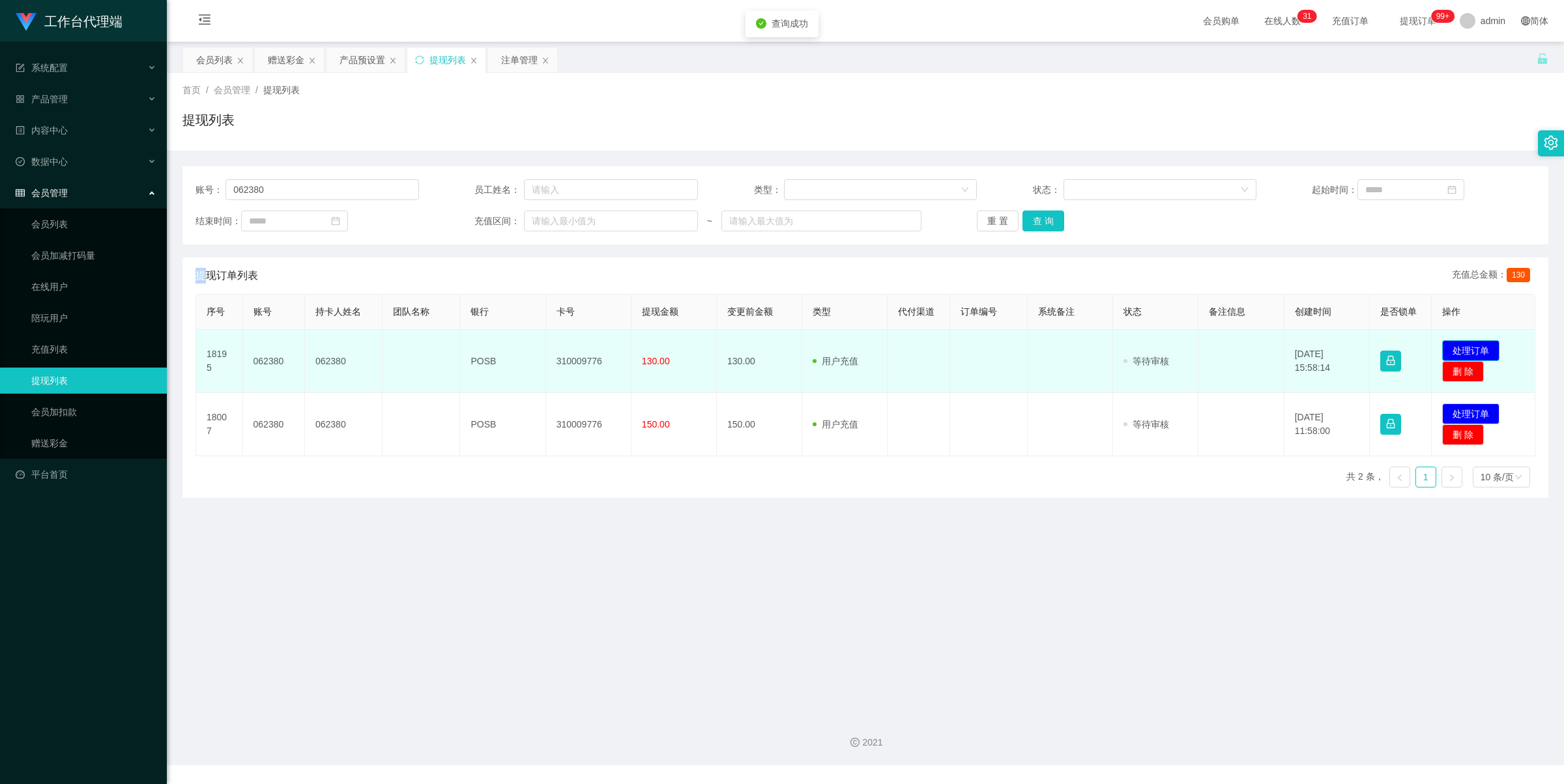
click at [952, 344] on button "处理订单" at bounding box center [1471, 350] width 58 height 21
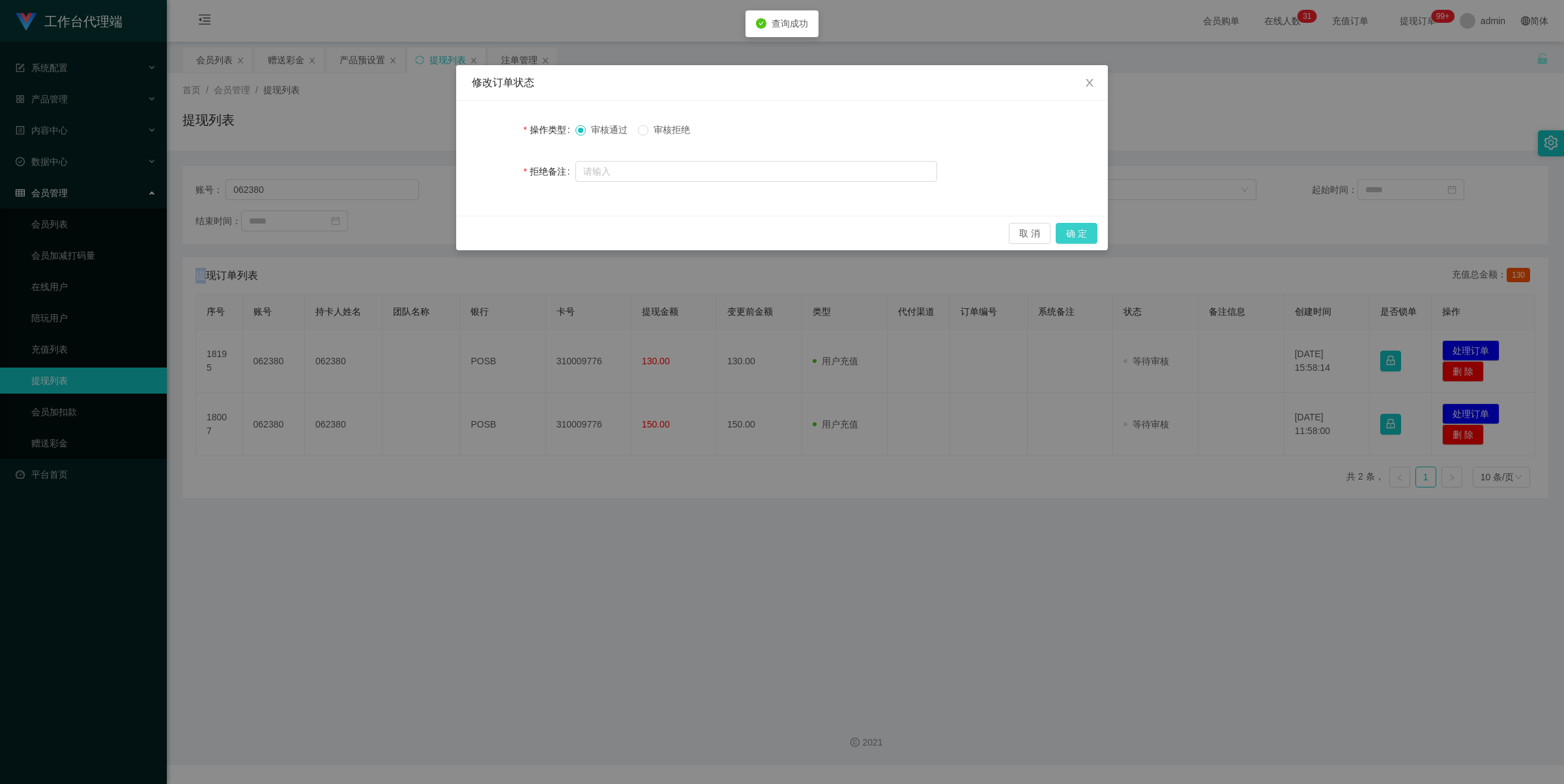
click at [952, 234] on button "确 定" at bounding box center [1076, 233] width 42 height 21
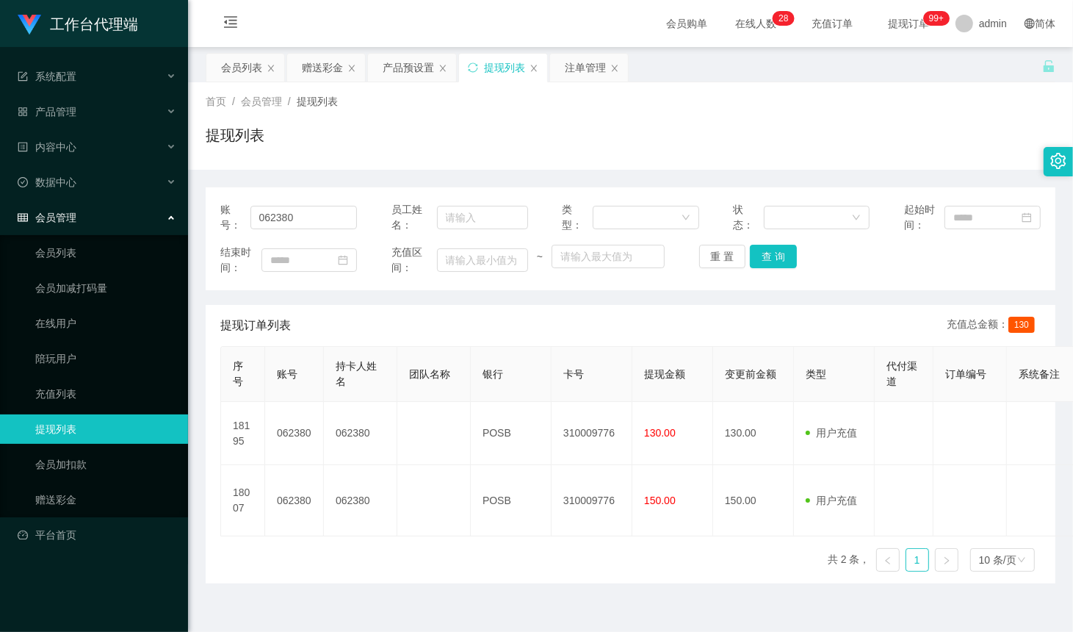
click at [537, 303] on div "账号： 062380 员工姓名： 类型： 状态： 起始时间： 结束时间： 充值区间： ~ 重 置 查 询 提现订单列表 充值总金额： 130 序号 账号 持卡…" at bounding box center [631, 385] width 850 height 396
